Goal: Transaction & Acquisition: Download file/media

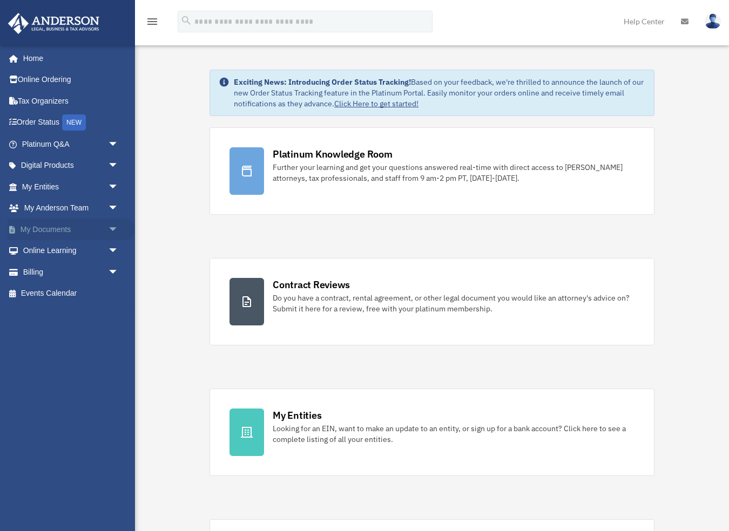
click at [43, 226] on link "My Documents arrow_drop_down" at bounding box center [71, 230] width 127 height 22
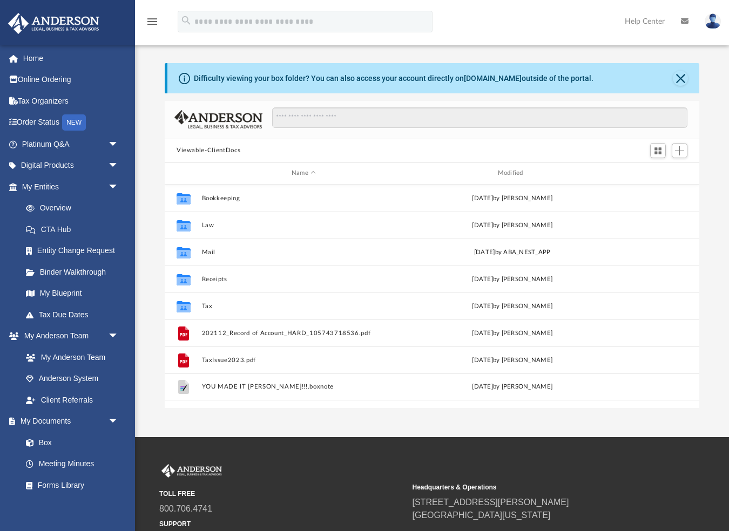
scroll to position [246, 535]
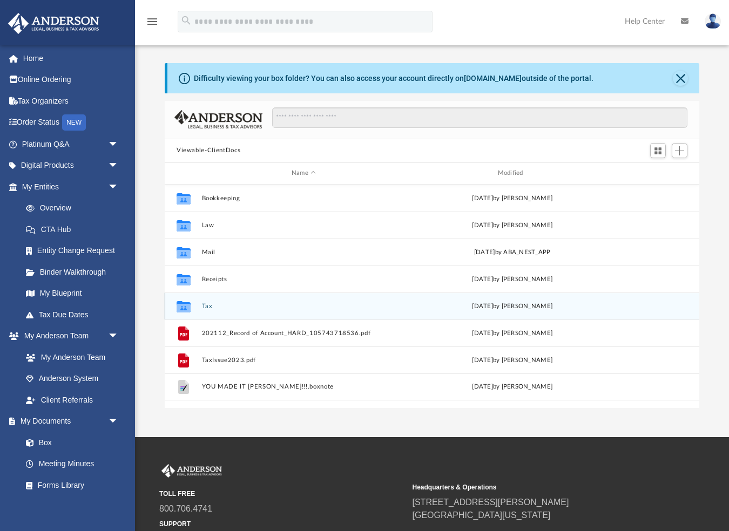
click at [199, 304] on div "Collaborated Folder Tax [DATE] by [PERSON_NAME]" at bounding box center [432, 306] width 535 height 27
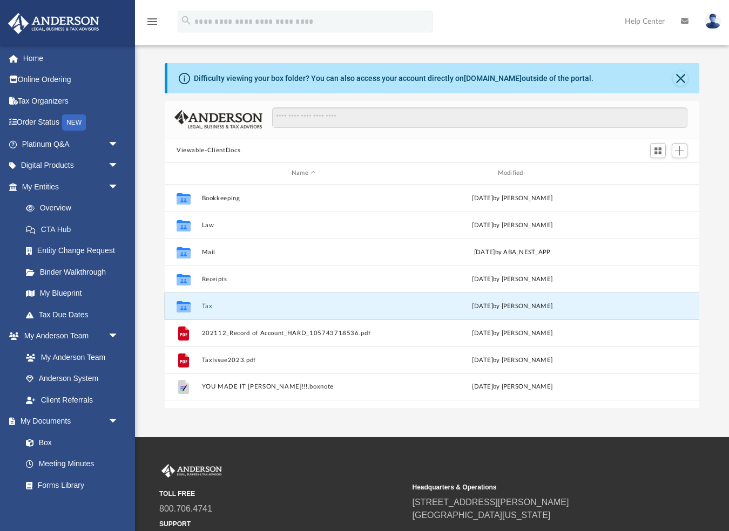
click at [209, 307] on button "Tax" at bounding box center [304, 305] width 204 height 7
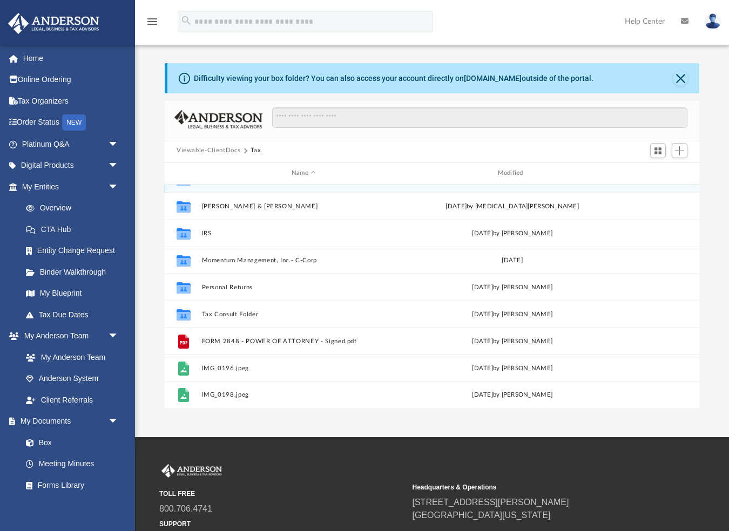
scroll to position [19, 0]
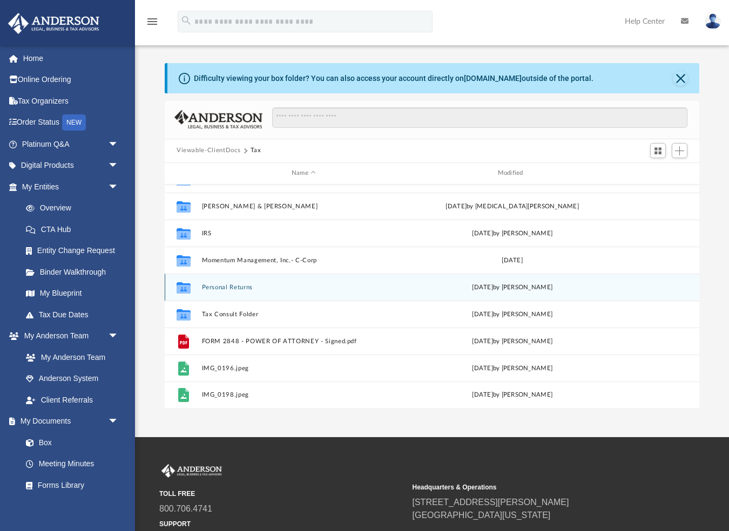
click at [228, 287] on button "Personal Returns" at bounding box center [304, 287] width 204 height 7
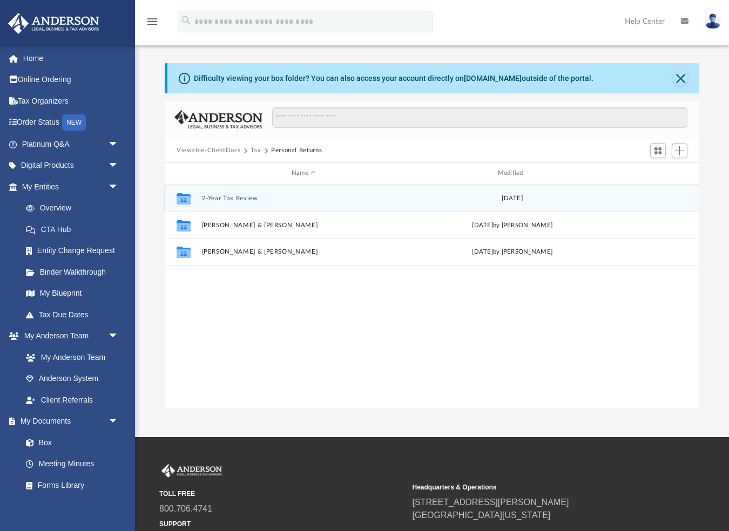
scroll to position [0, 0]
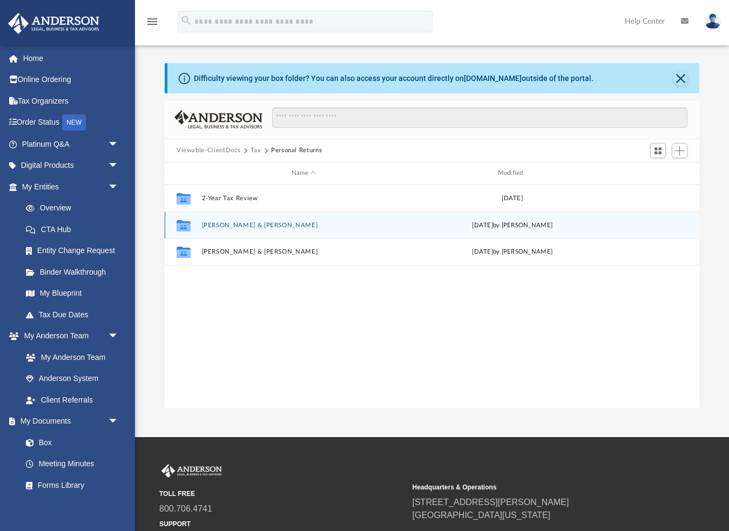
click at [218, 224] on button "[PERSON_NAME] & [PERSON_NAME]" at bounding box center [304, 224] width 204 height 7
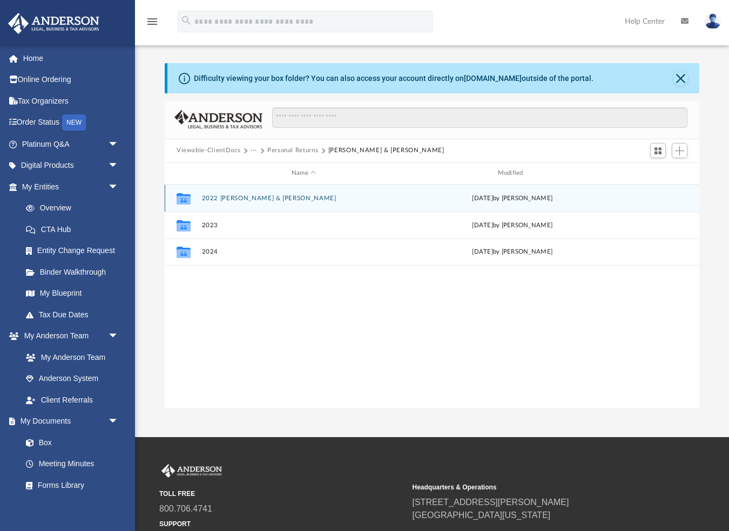
click at [214, 198] on button "2022 [PERSON_NAME] & [PERSON_NAME]" at bounding box center [304, 197] width 204 height 7
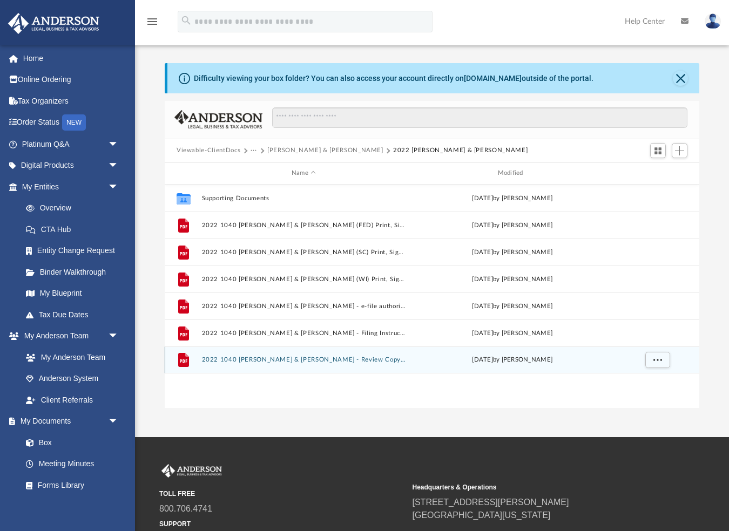
click at [245, 360] on button "2022 1040 [PERSON_NAME] & [PERSON_NAME] - Review Copy.pdf" at bounding box center [304, 359] width 204 height 7
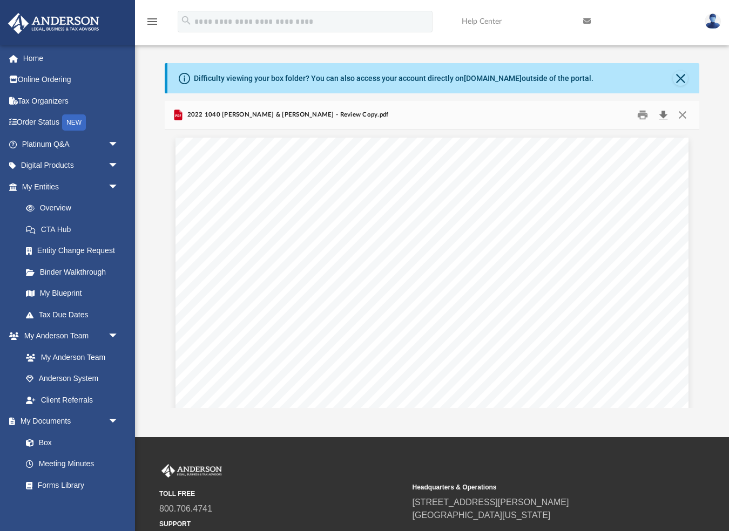
click at [664, 113] on button "Download" at bounding box center [662, 114] width 19 height 17
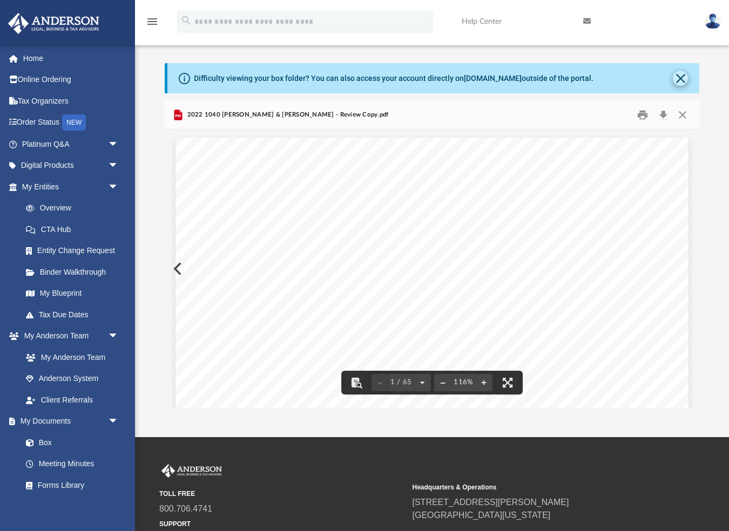
click at [680, 79] on button "Close" at bounding box center [680, 78] width 15 height 15
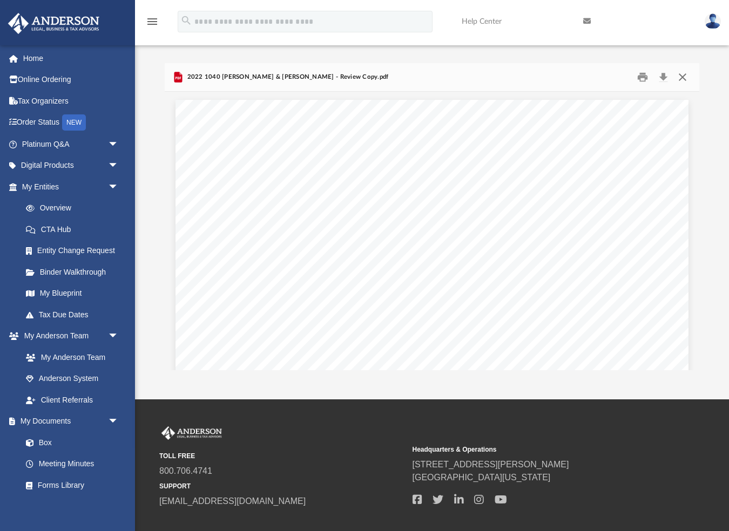
click at [684, 76] on button "Close" at bounding box center [682, 77] width 19 height 17
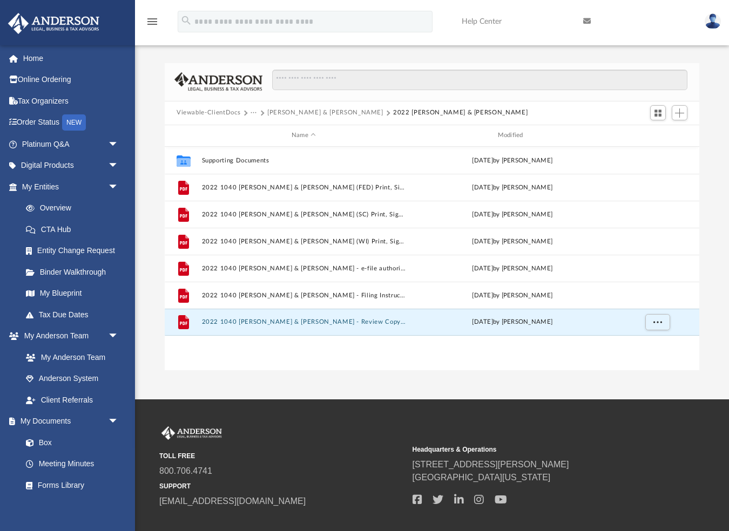
click at [287, 112] on button "[PERSON_NAME] & [PERSON_NAME]" at bounding box center [325, 113] width 116 height 10
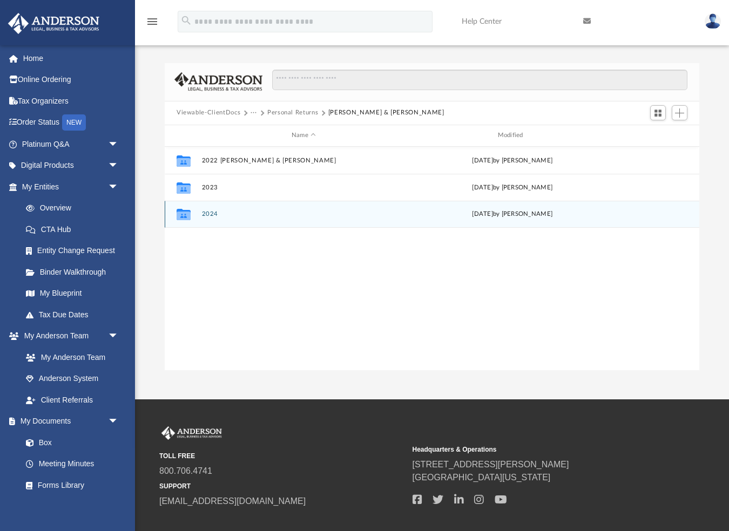
click at [212, 214] on button "2024" at bounding box center [304, 214] width 204 height 7
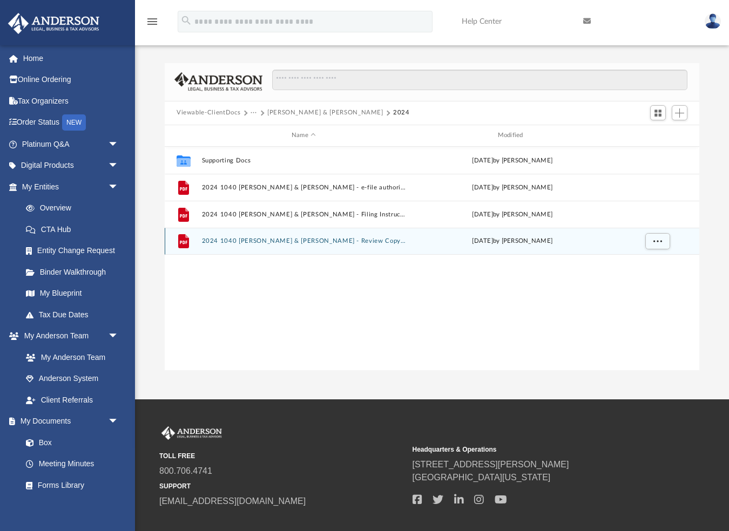
click at [253, 240] on button "2024 1040 [PERSON_NAME] & [PERSON_NAME] - Review Copy.pdf" at bounding box center [304, 241] width 204 height 7
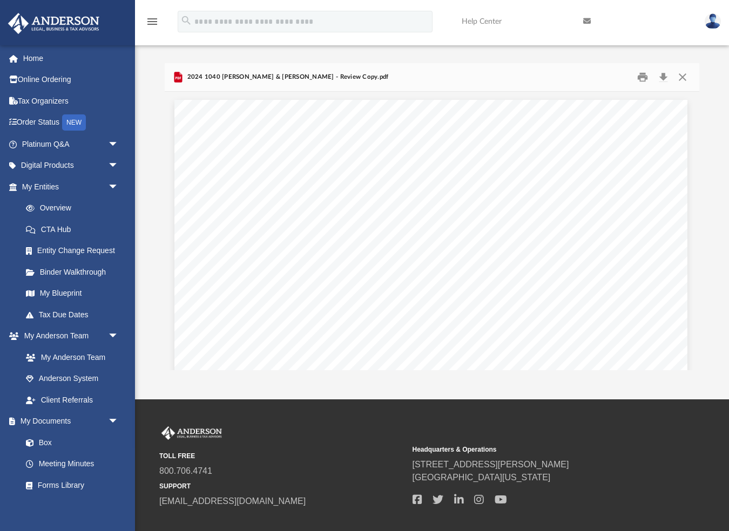
scroll to position [0, 1]
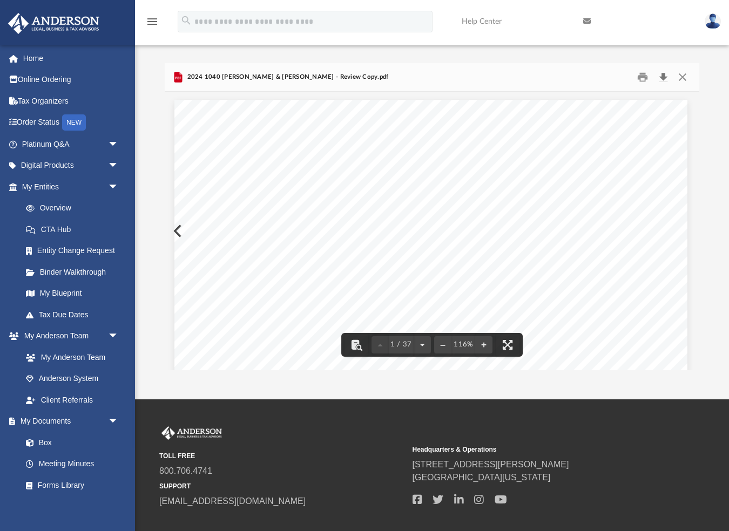
click at [662, 75] on button "Download" at bounding box center [662, 77] width 19 height 17
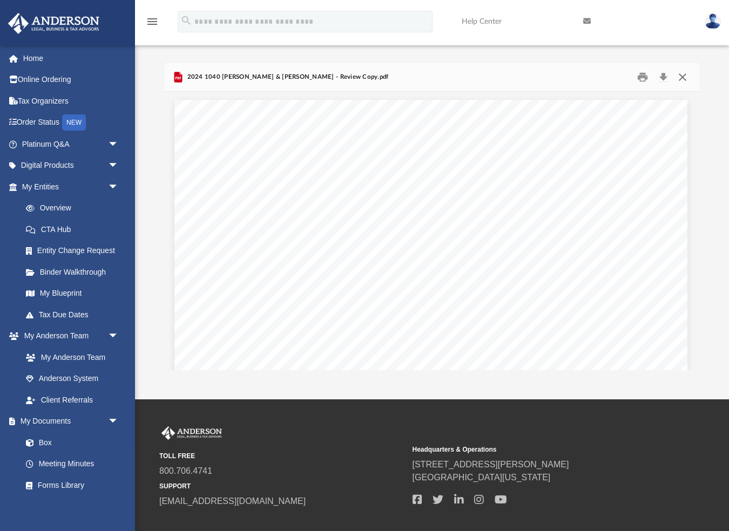
click at [685, 77] on button "Close" at bounding box center [682, 77] width 19 height 17
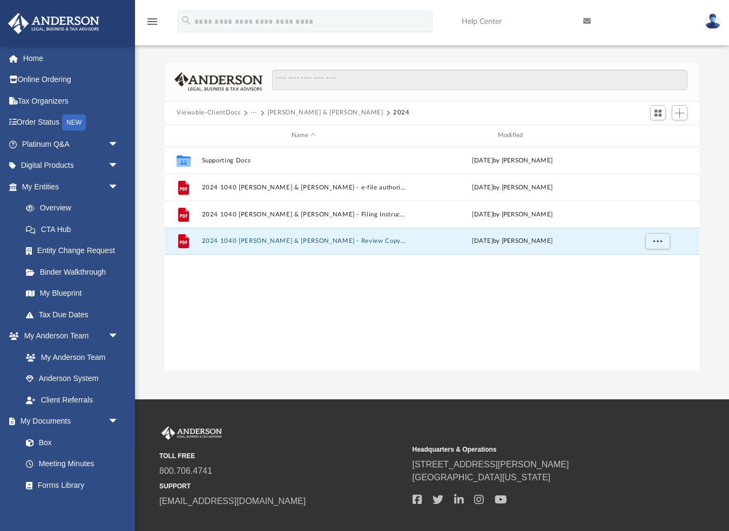
click at [287, 113] on button "[PERSON_NAME] & [PERSON_NAME]" at bounding box center [325, 113] width 116 height 10
